Goal: Information Seeking & Learning: Learn about a topic

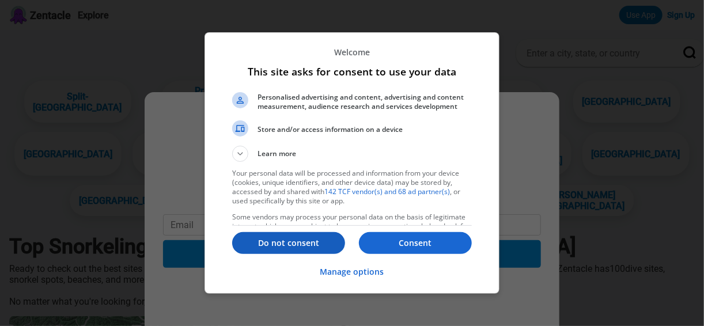
click at [276, 249] on p "Do not consent" at bounding box center [288, 243] width 113 height 12
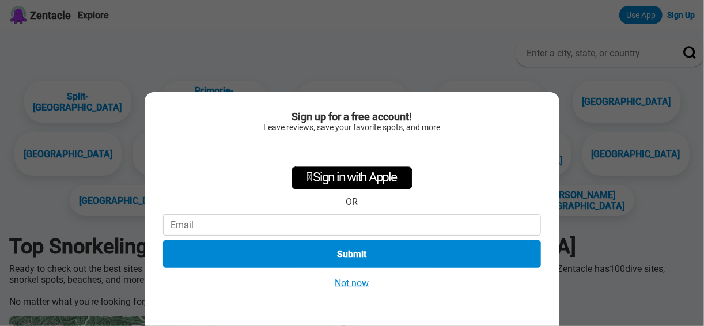
click at [350, 287] on button "Not now" at bounding box center [352, 283] width 41 height 12
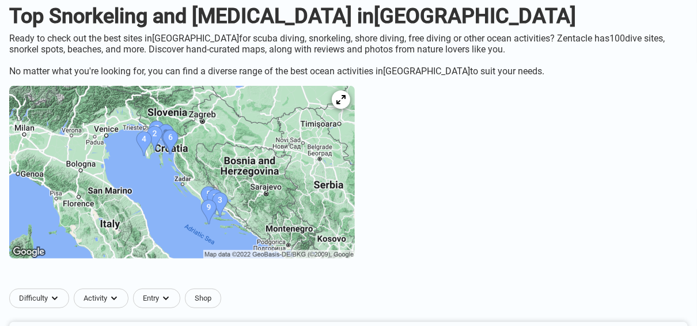
scroll to position [215, 0]
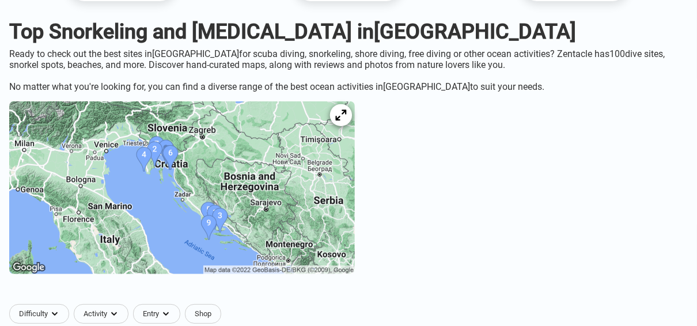
click at [346, 121] on icon at bounding box center [340, 115] width 11 height 11
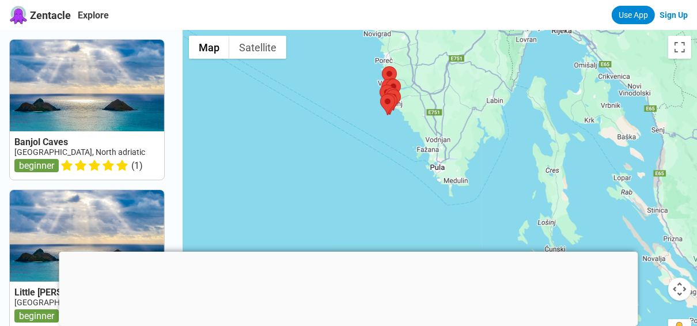
drag, startPoint x: 425, startPoint y: 158, endPoint x: 371, endPoint y: 80, distance: 95.2
click at [372, 75] on div at bounding box center [440, 193] width 514 height 326
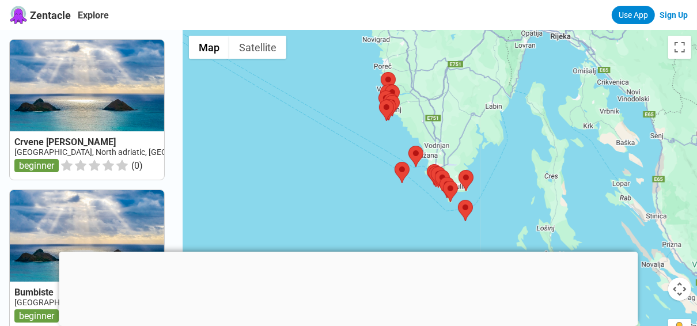
click at [347, 252] on div at bounding box center [348, 252] width 579 height 0
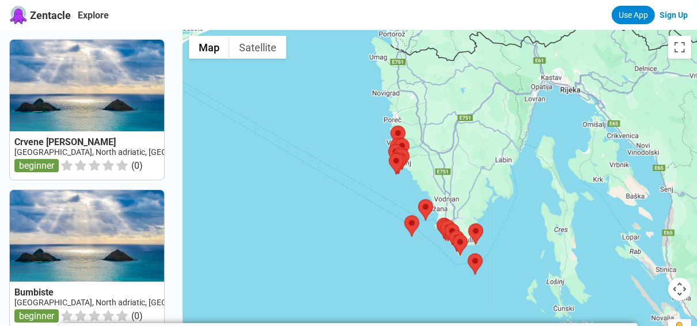
drag, startPoint x: 353, startPoint y: 147, endPoint x: 364, endPoint y: 204, distance: 58.0
click at [364, 204] on div at bounding box center [440, 193] width 514 height 326
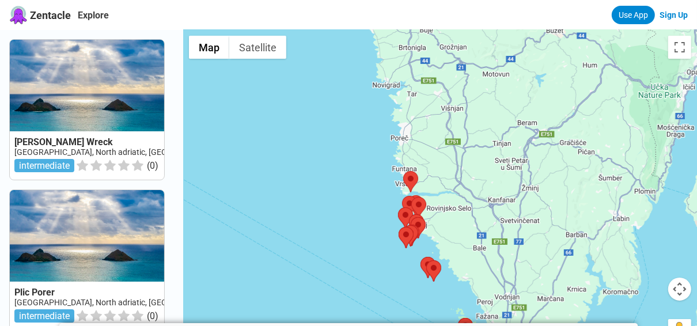
drag, startPoint x: 398, startPoint y: 139, endPoint x: 373, endPoint y: 246, distance: 110.6
click at [373, 246] on div at bounding box center [440, 193] width 514 height 326
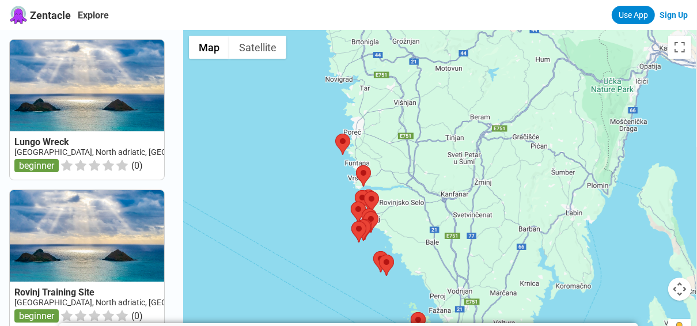
drag, startPoint x: 349, startPoint y: 97, endPoint x: 301, endPoint y: 31, distance: 81.7
click at [301, 31] on div at bounding box center [440, 193] width 514 height 326
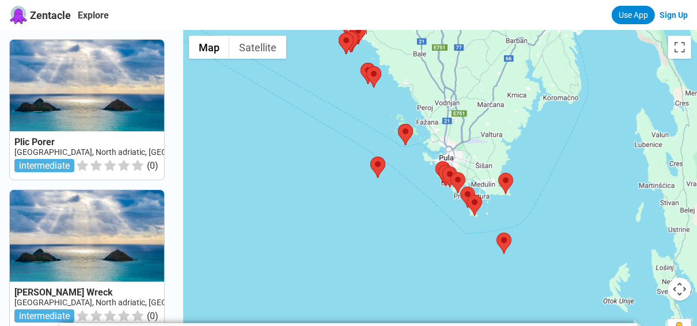
drag, startPoint x: 342, startPoint y: 185, endPoint x: 331, endPoint y: 75, distance: 109.9
click at [331, 75] on div at bounding box center [440, 193] width 514 height 326
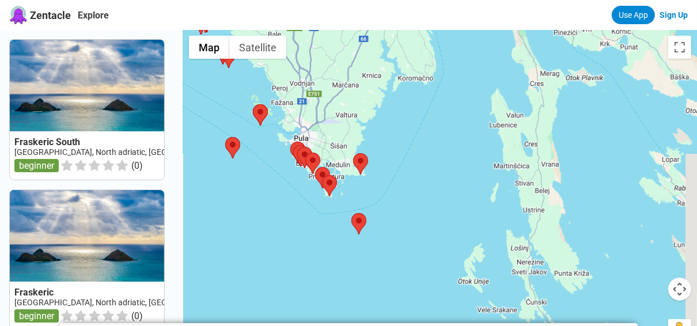
drag, startPoint x: 424, startPoint y: 206, endPoint x: 275, endPoint y: 187, distance: 150.3
click at [275, 187] on div at bounding box center [440, 193] width 514 height 326
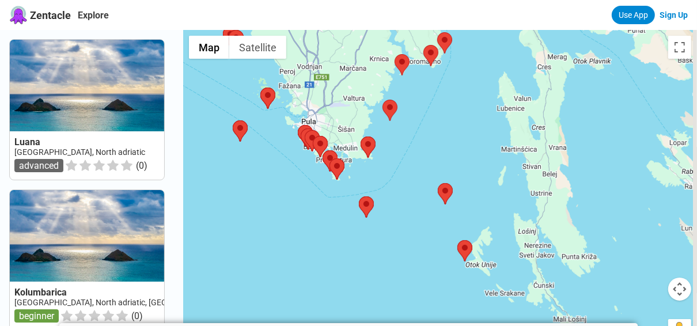
drag, startPoint x: 494, startPoint y: 191, endPoint x: 384, endPoint y: 283, distance: 143.5
click at [384, 283] on div at bounding box center [440, 193] width 514 height 326
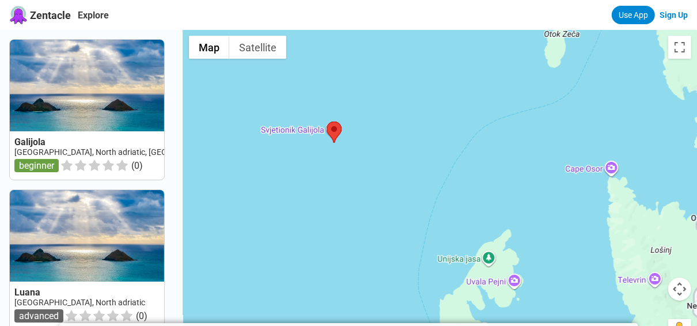
drag, startPoint x: 458, startPoint y: 102, endPoint x: 219, endPoint y: 134, distance: 241.0
click at [217, 132] on div at bounding box center [440, 193] width 514 height 326
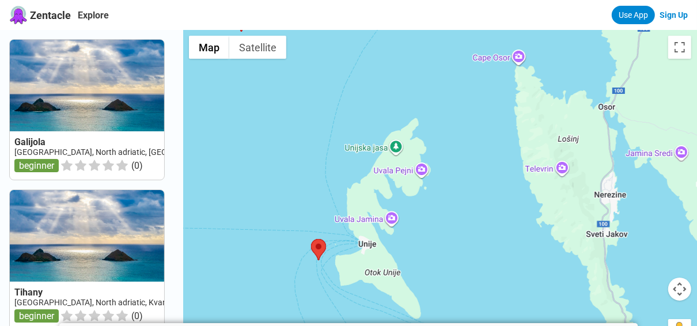
drag, startPoint x: 449, startPoint y: 219, endPoint x: 397, endPoint y: 98, distance: 132.3
click at [397, 98] on div at bounding box center [440, 193] width 514 height 326
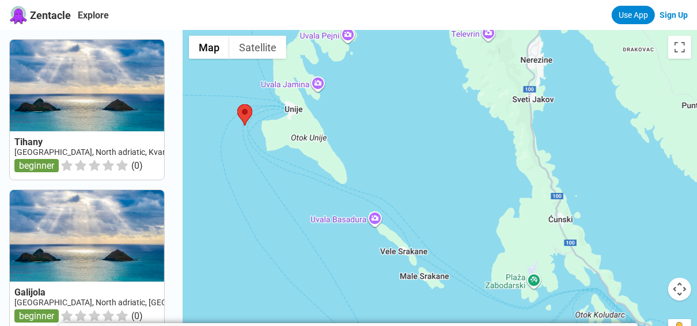
drag, startPoint x: 456, startPoint y: 240, endPoint x: 350, endPoint y: 103, distance: 172.8
click at [356, 97] on div at bounding box center [440, 193] width 514 height 326
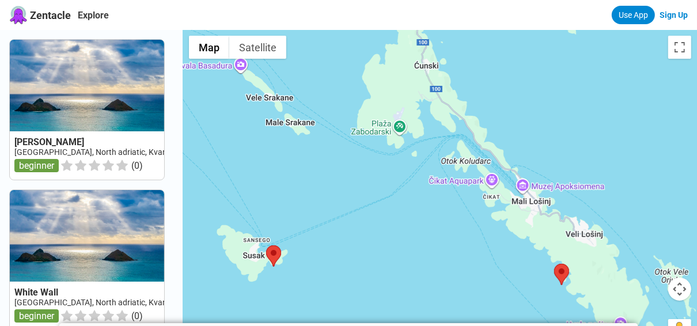
drag, startPoint x: 452, startPoint y: 227, endPoint x: 436, endPoint y: 80, distance: 147.7
click at [437, 83] on div at bounding box center [440, 193] width 514 height 326
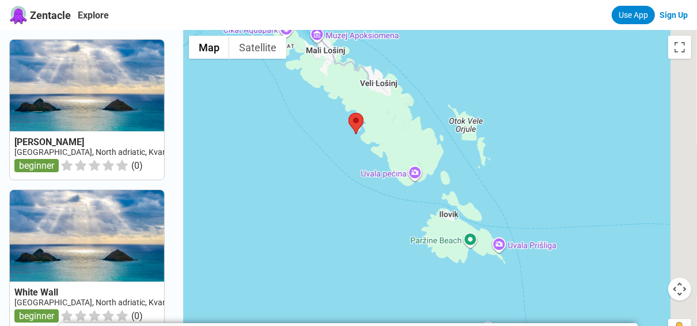
drag, startPoint x: 492, startPoint y: 220, endPoint x: 248, endPoint y: 155, distance: 253.1
click at [248, 155] on div at bounding box center [440, 193] width 514 height 326
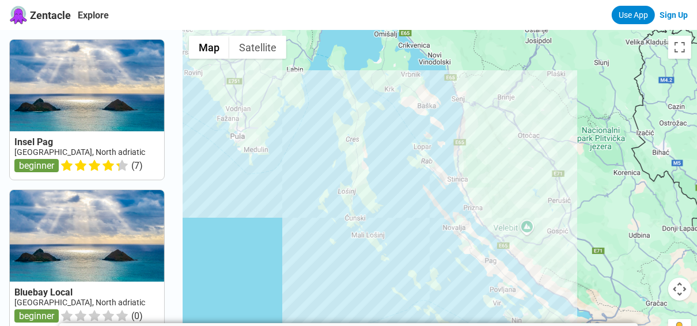
drag, startPoint x: 392, startPoint y: 227, endPoint x: 468, endPoint y: 295, distance: 101.9
click at [468, 295] on div at bounding box center [440, 193] width 514 height 326
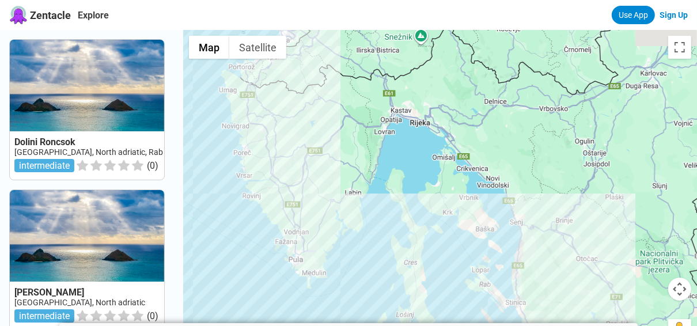
drag, startPoint x: 438, startPoint y: 197, endPoint x: 496, endPoint y: 322, distance: 137.3
click at [496, 322] on div at bounding box center [440, 193] width 514 height 326
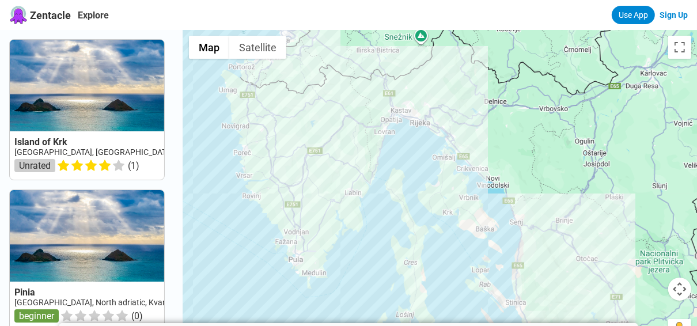
drag, startPoint x: 428, startPoint y: 208, endPoint x: 530, endPoint y: 238, distance: 105.7
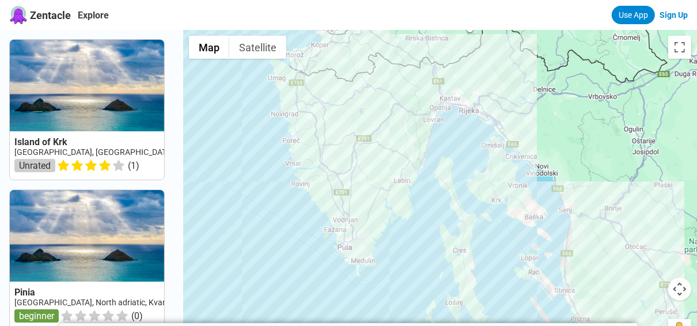
drag, startPoint x: 371, startPoint y: 260, endPoint x: 419, endPoint y: 247, distance: 49.6
click at [419, 247] on div at bounding box center [440, 193] width 514 height 326
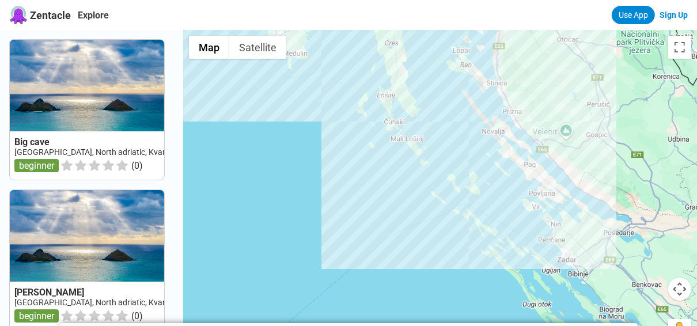
drag, startPoint x: 419, startPoint y: 247, endPoint x: 366, endPoint y: 67, distance: 187.4
click at [349, 44] on div at bounding box center [440, 193] width 514 height 326
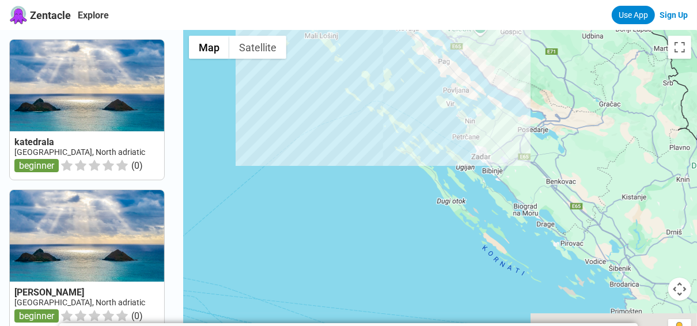
drag, startPoint x: 431, startPoint y: 269, endPoint x: 337, endPoint y: 137, distance: 161.8
click at [336, 135] on div at bounding box center [440, 193] width 514 height 326
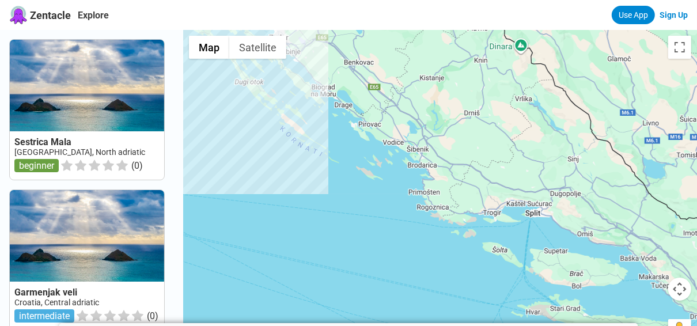
drag, startPoint x: 437, startPoint y: 250, endPoint x: 258, endPoint y: 159, distance: 200.6
click at [258, 160] on div at bounding box center [440, 193] width 514 height 326
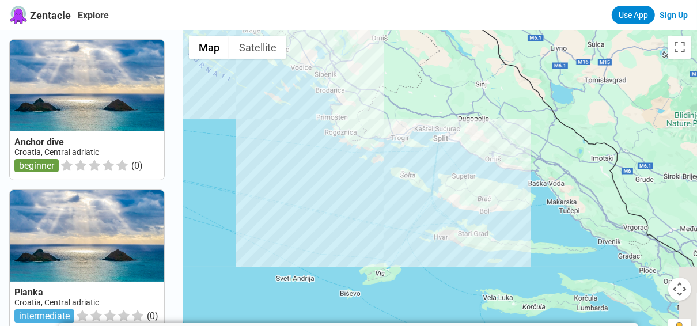
drag, startPoint x: 373, startPoint y: 210, endPoint x: 284, endPoint y: 158, distance: 101.9
click at [284, 158] on div at bounding box center [440, 193] width 514 height 326
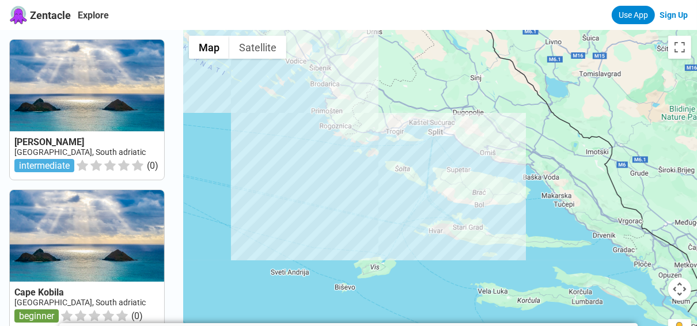
drag, startPoint x: 296, startPoint y: 175, endPoint x: 289, endPoint y: 168, distance: 10.2
click at [289, 168] on div at bounding box center [440, 193] width 514 height 326
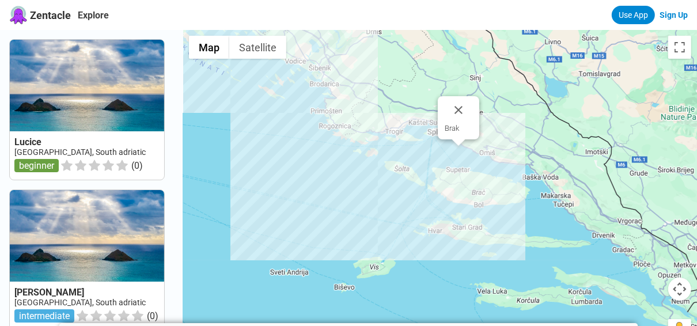
click at [465, 157] on div "Brak" at bounding box center [440, 193] width 514 height 326
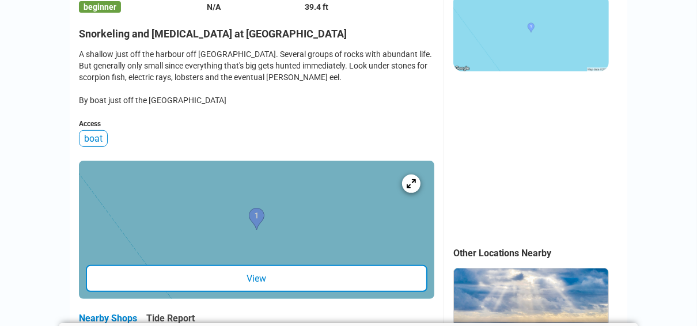
scroll to position [322, 0]
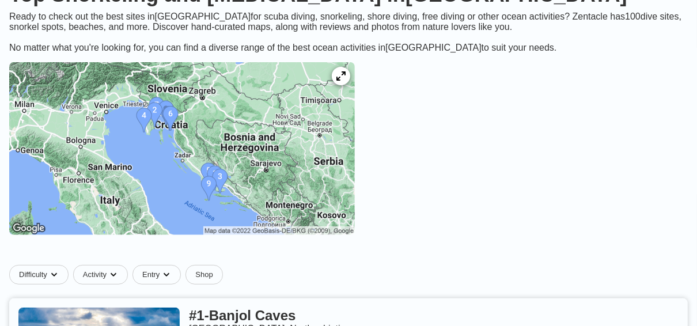
scroll to position [245, 0]
click at [346, 82] on icon at bounding box center [340, 76] width 11 height 11
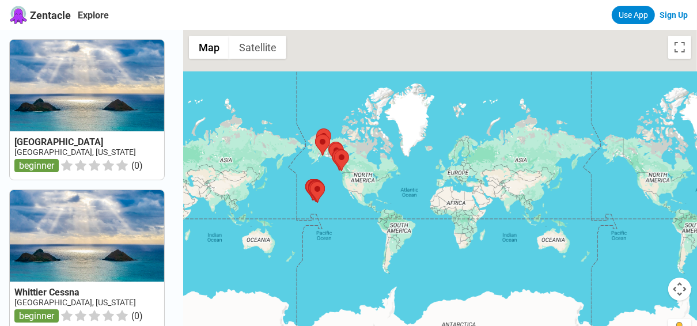
drag, startPoint x: 548, startPoint y: 219, endPoint x: 401, endPoint y: 192, distance: 149.3
click at [394, 189] on div at bounding box center [440, 193] width 514 height 326
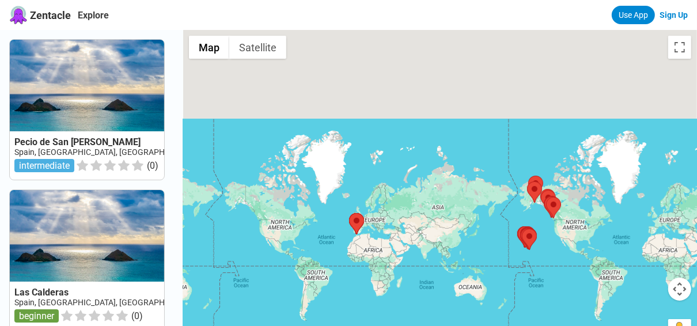
drag, startPoint x: 461, startPoint y: 186, endPoint x: 378, endPoint y: 237, distance: 97.5
click at [378, 237] on div at bounding box center [440, 193] width 514 height 326
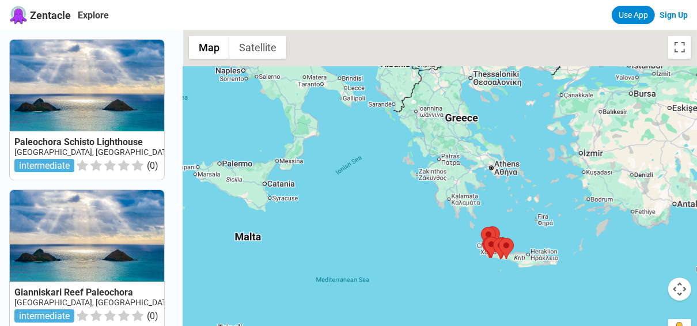
drag, startPoint x: 368, startPoint y: 83, endPoint x: 377, endPoint y: 253, distance: 170.7
click at [377, 253] on div at bounding box center [440, 193] width 514 height 326
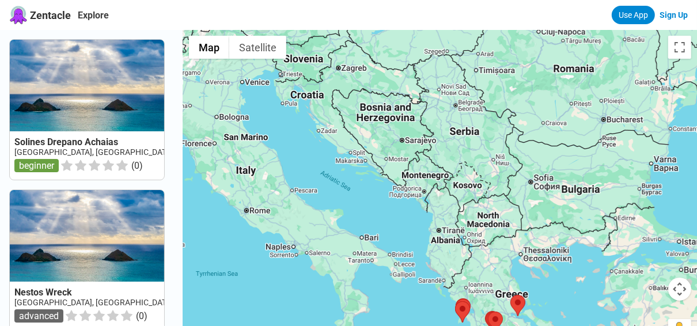
drag, startPoint x: 364, startPoint y: 172, endPoint x: 413, endPoint y: 287, distance: 125.4
click at [413, 287] on div at bounding box center [440, 193] width 514 height 326
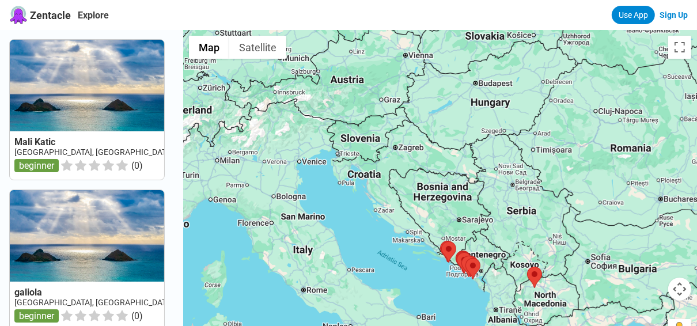
drag, startPoint x: 399, startPoint y: 233, endPoint x: 473, endPoint y: 325, distance: 118.3
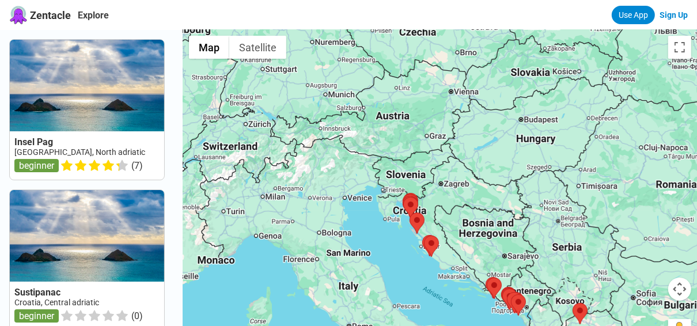
drag, startPoint x: 381, startPoint y: 244, endPoint x: 422, endPoint y: 281, distance: 55.4
click at [422, 281] on div at bounding box center [440, 193] width 514 height 326
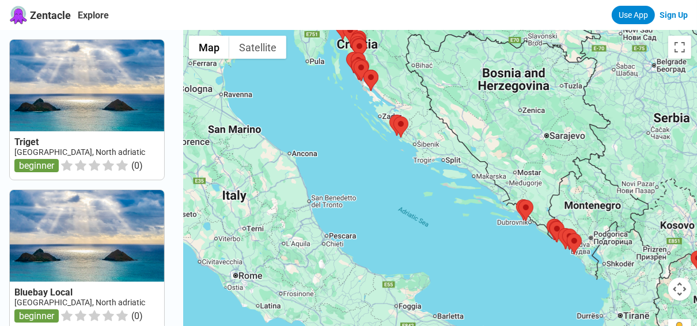
drag, startPoint x: 450, startPoint y: 275, endPoint x: 331, endPoint y: 116, distance: 198.2
click at [336, 111] on div at bounding box center [440, 193] width 514 height 326
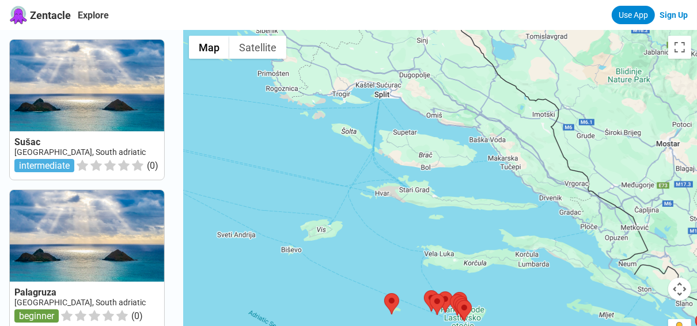
drag, startPoint x: 378, startPoint y: 81, endPoint x: 332, endPoint y: 269, distance: 194.0
click at [332, 269] on div at bounding box center [440, 193] width 514 height 326
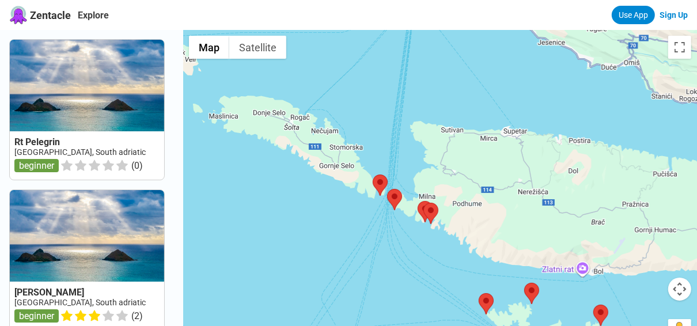
drag, startPoint x: 370, startPoint y: 153, endPoint x: 306, endPoint y: 254, distance: 119.8
click at [306, 254] on div at bounding box center [440, 193] width 514 height 326
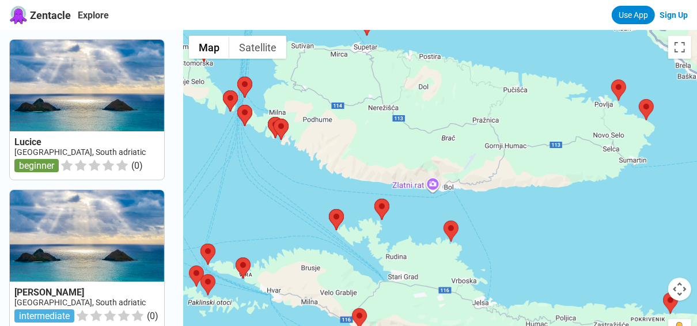
drag, startPoint x: 472, startPoint y: 267, endPoint x: 323, endPoint y: 186, distance: 169.3
click at [321, 183] on div at bounding box center [440, 193] width 514 height 326
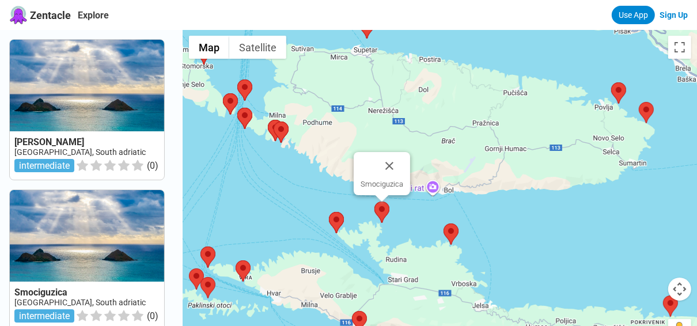
click at [386, 212] on img at bounding box center [381, 212] width 15 height 21
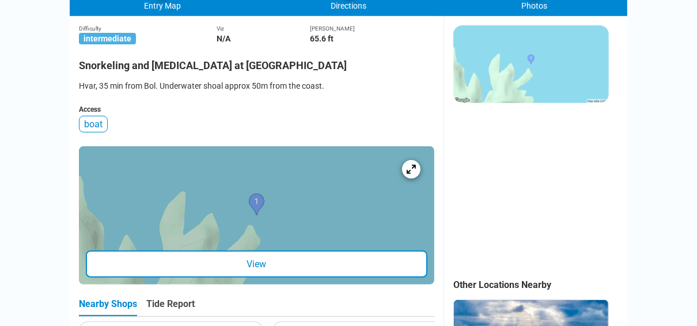
scroll to position [291, 0]
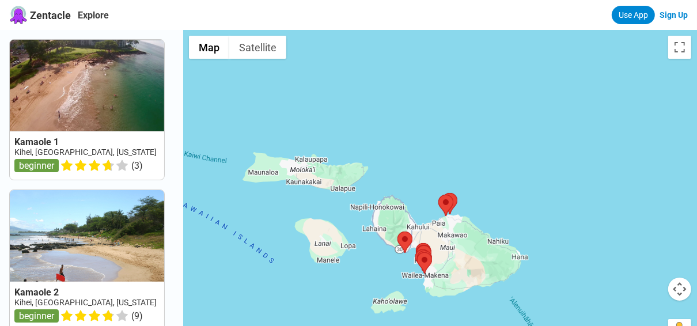
drag, startPoint x: 383, startPoint y: 174, endPoint x: 374, endPoint y: 222, distance: 48.7
click at [374, 222] on div at bounding box center [440, 193] width 514 height 326
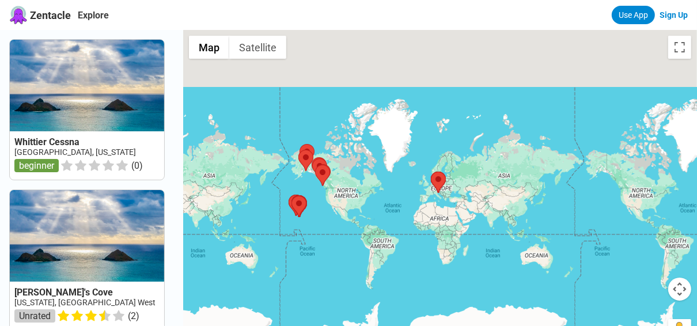
drag, startPoint x: 536, startPoint y: 210, endPoint x: 223, endPoint y: 198, distance: 313.4
click at [224, 199] on div at bounding box center [440, 193] width 514 height 326
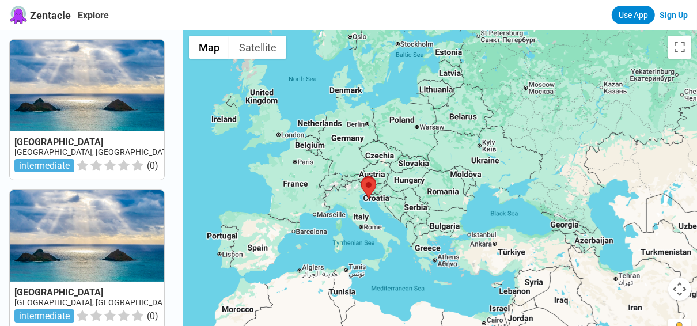
drag, startPoint x: 311, startPoint y: 89, endPoint x: 423, endPoint y: 245, distance: 192.7
click at [423, 245] on div at bounding box center [440, 193] width 514 height 326
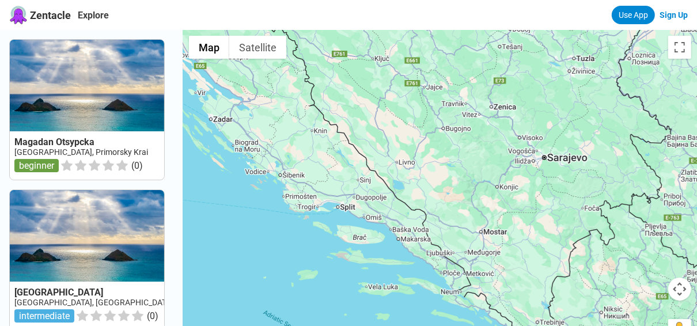
drag, startPoint x: 318, startPoint y: 228, endPoint x: 405, endPoint y: 79, distance: 172.4
click at [405, 79] on div at bounding box center [440, 193] width 514 height 326
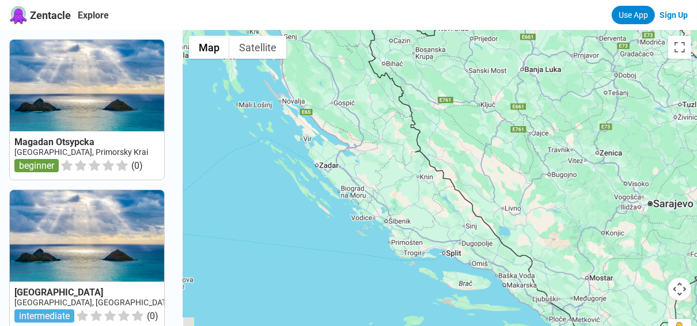
drag, startPoint x: 393, startPoint y: 193, endPoint x: 419, endPoint y: 320, distance: 129.3
click at [419, 320] on div at bounding box center [440, 193] width 514 height 326
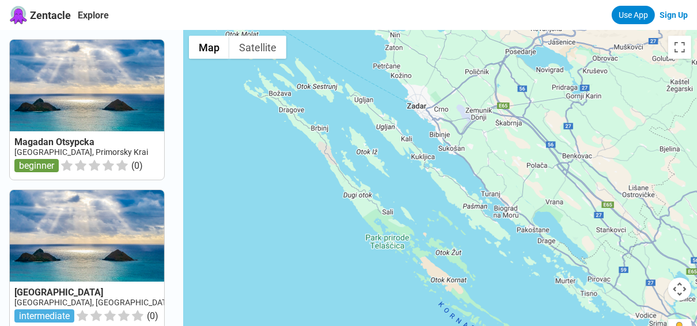
drag, startPoint x: 325, startPoint y: 177, endPoint x: 428, endPoint y: 293, distance: 155.0
click at [428, 293] on div at bounding box center [440, 193] width 514 height 326
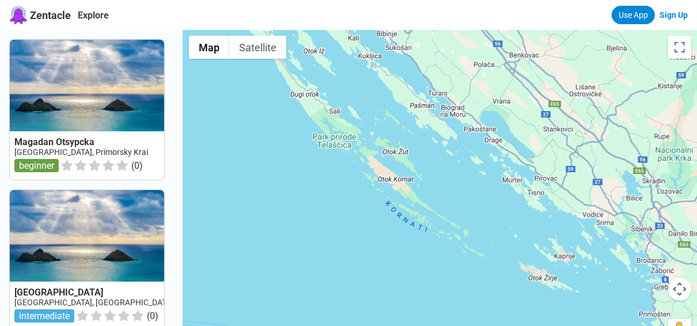
drag, startPoint x: 529, startPoint y: 261, endPoint x: 349, endPoint y: 48, distance: 278.7
click at [369, 53] on div at bounding box center [440, 193] width 514 height 326
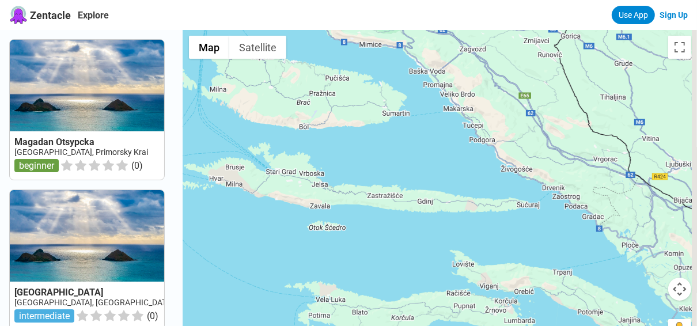
drag, startPoint x: 539, startPoint y: 166, endPoint x: 208, endPoint y: 122, distance: 333.4
click at [208, 122] on div at bounding box center [440, 193] width 514 height 326
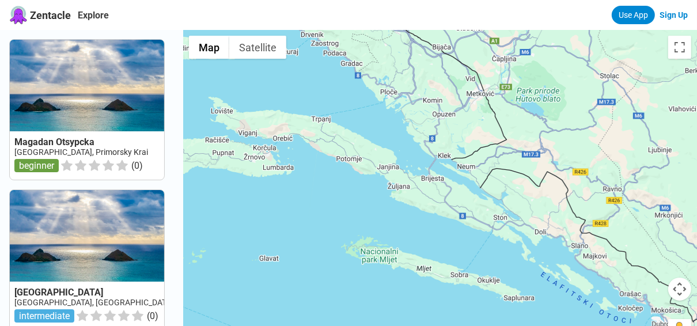
drag, startPoint x: 458, startPoint y: 240, endPoint x: 306, endPoint y: 102, distance: 205.5
click at [304, 100] on div at bounding box center [440, 193] width 514 height 326
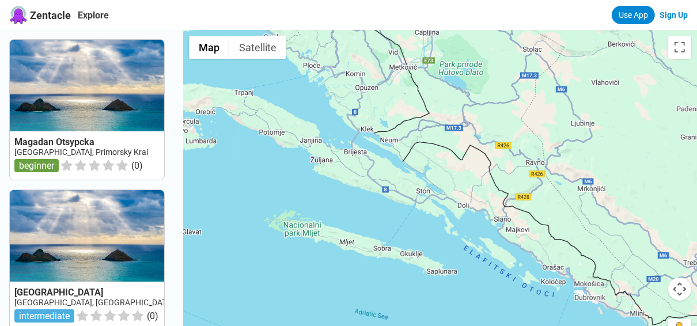
drag, startPoint x: 341, startPoint y: 186, endPoint x: 342, endPoint y: 223, distance: 36.9
click at [342, 223] on div at bounding box center [440, 193] width 514 height 326
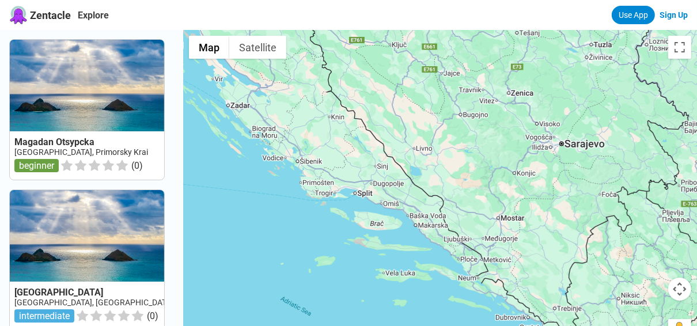
drag, startPoint x: 238, startPoint y: 155, endPoint x: 368, endPoint y: 226, distance: 147.6
click at [368, 226] on div at bounding box center [440, 193] width 514 height 326
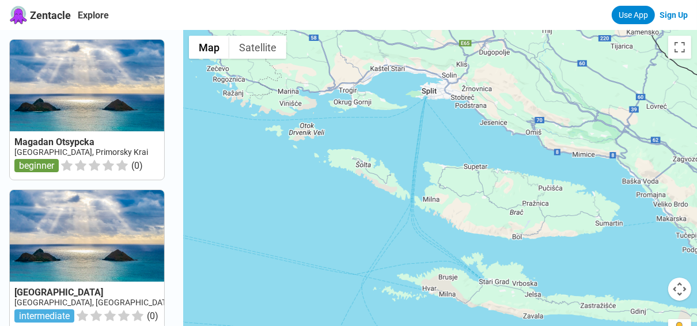
drag, startPoint x: 565, startPoint y: 170, endPoint x: 295, endPoint y: 204, distance: 272.2
click at [295, 204] on div at bounding box center [440, 193] width 514 height 326
